Goal: Register for event/course

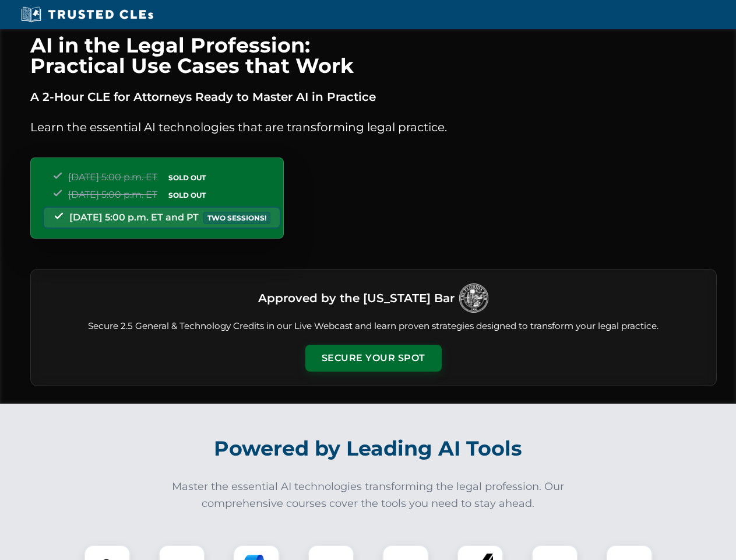
click at [373, 358] on button "Secure Your Spot" at bounding box center [373, 357] width 136 height 27
click at [107, 552] on img at bounding box center [107, 568] width 34 height 34
click at [182, 552] on div at bounding box center [182, 567] width 47 height 47
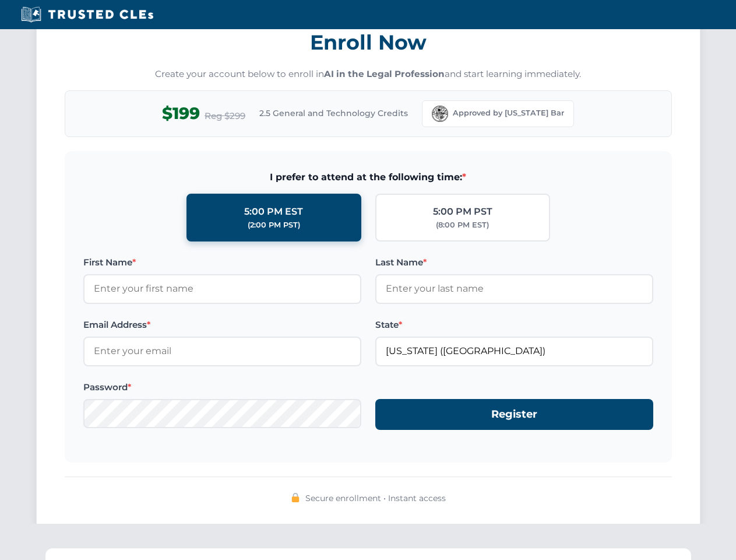
scroll to position [1144, 0]
